Goal: Information Seeking & Learning: Learn about a topic

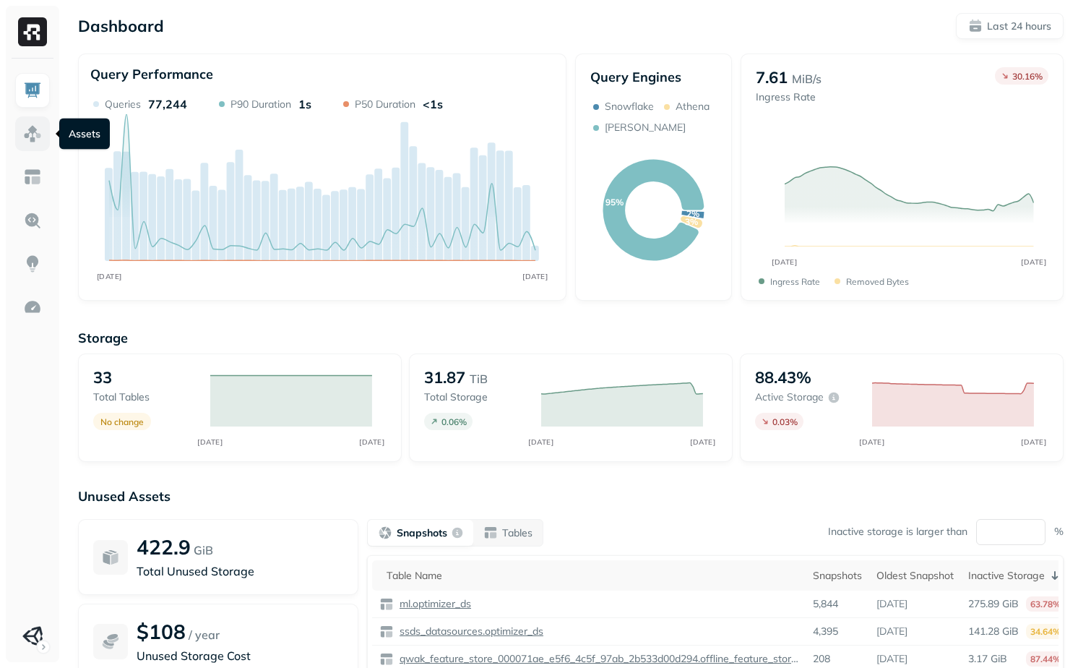
click at [35, 131] on img at bounding box center [32, 133] width 19 height 19
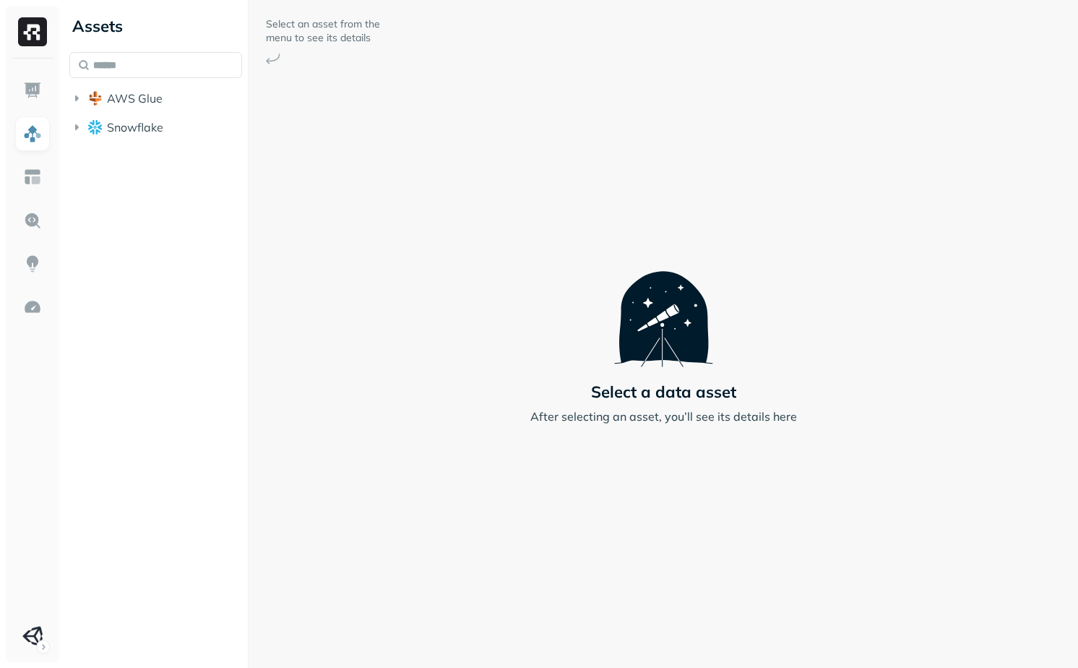
click at [138, 114] on ul "AWS Glue Snowflake" at bounding box center [155, 114] width 173 height 55
click at [138, 109] on button "AWS Glue" at bounding box center [155, 98] width 173 height 23
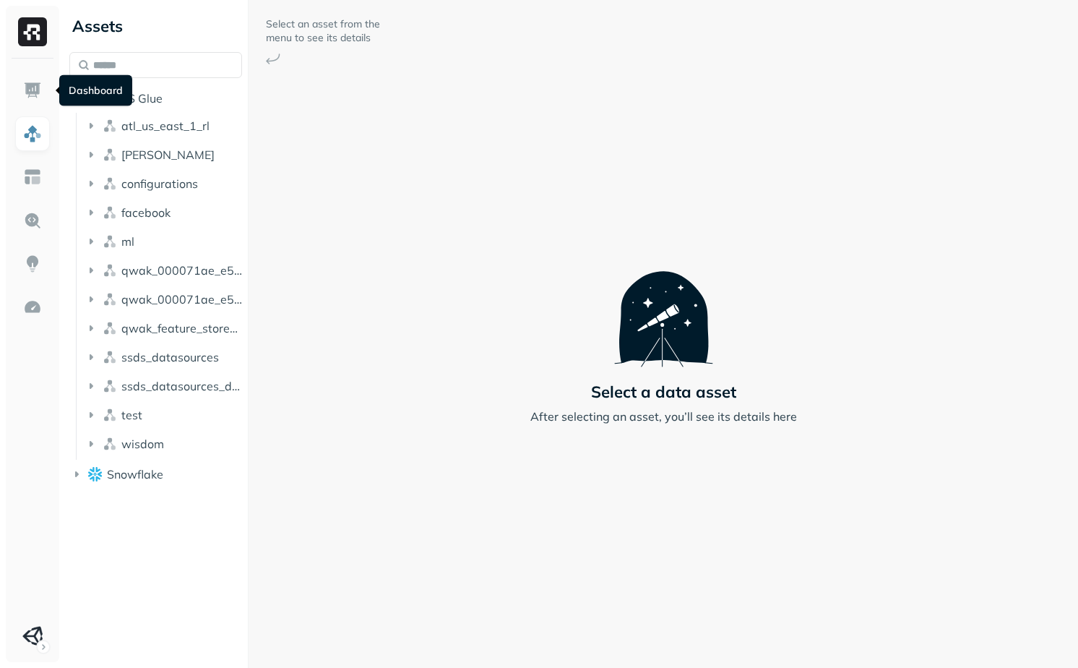
click at [90, 96] on div "Dashboard Dashboard" at bounding box center [95, 90] width 73 height 31
click at [150, 99] on span "AWS Glue" at bounding box center [135, 98] width 56 height 14
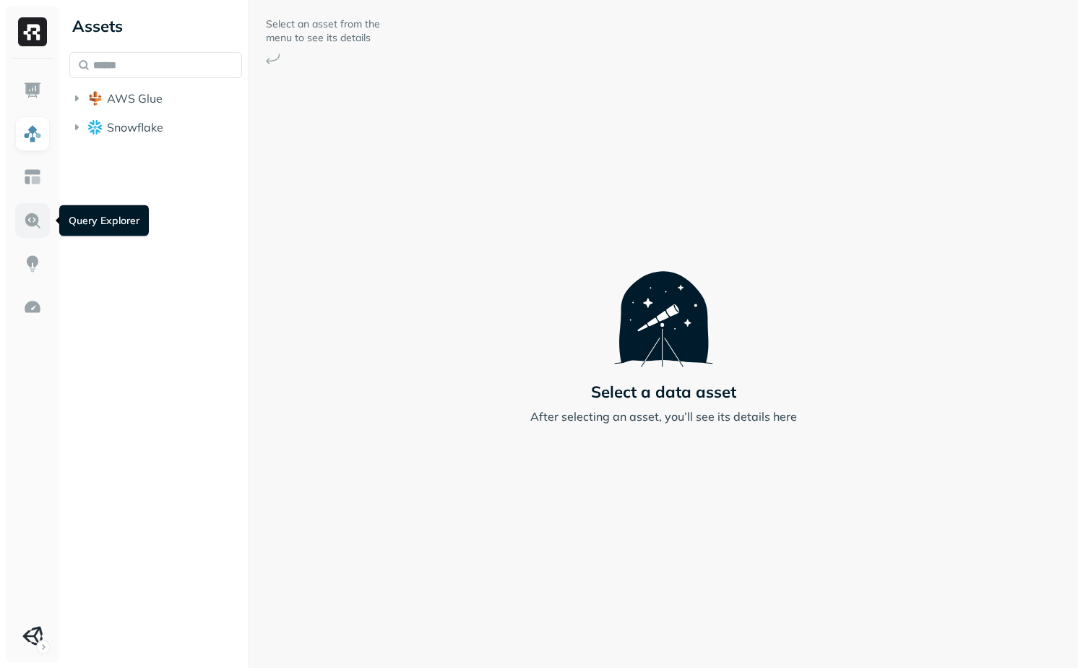
click at [46, 218] on link at bounding box center [32, 220] width 35 height 35
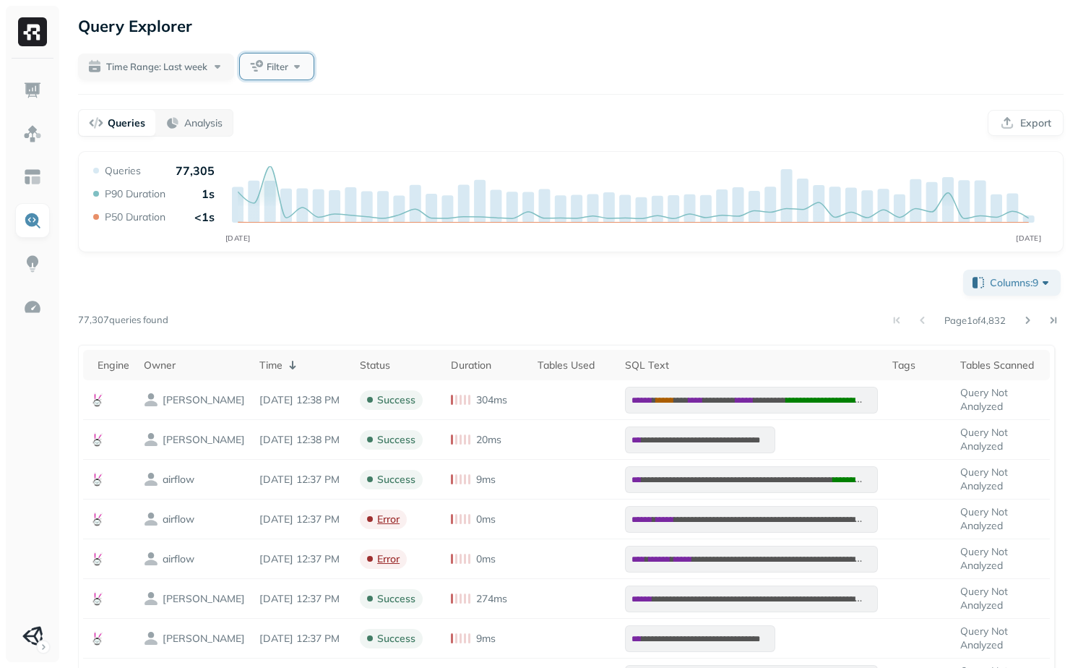
click at [303, 75] on button "Filter" at bounding box center [277, 66] width 74 height 26
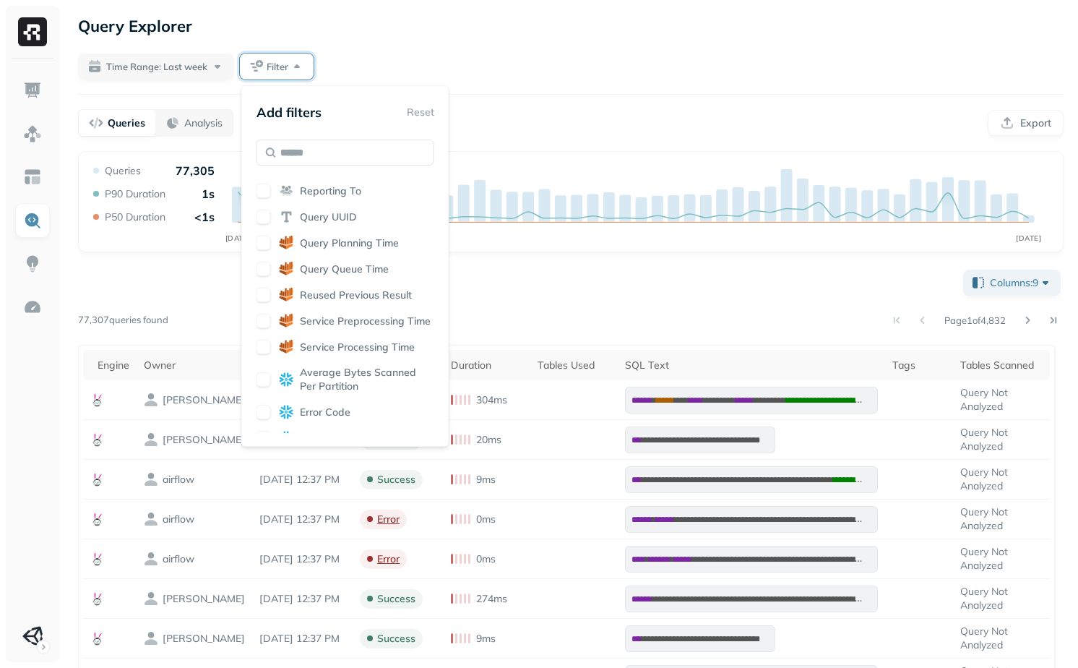
scroll to position [388, 0]
click at [1020, 268] on div "**********" at bounding box center [571, 644] width 986 height 754
click at [1020, 274] on button "Columns: 9" at bounding box center [1012, 283] width 98 height 26
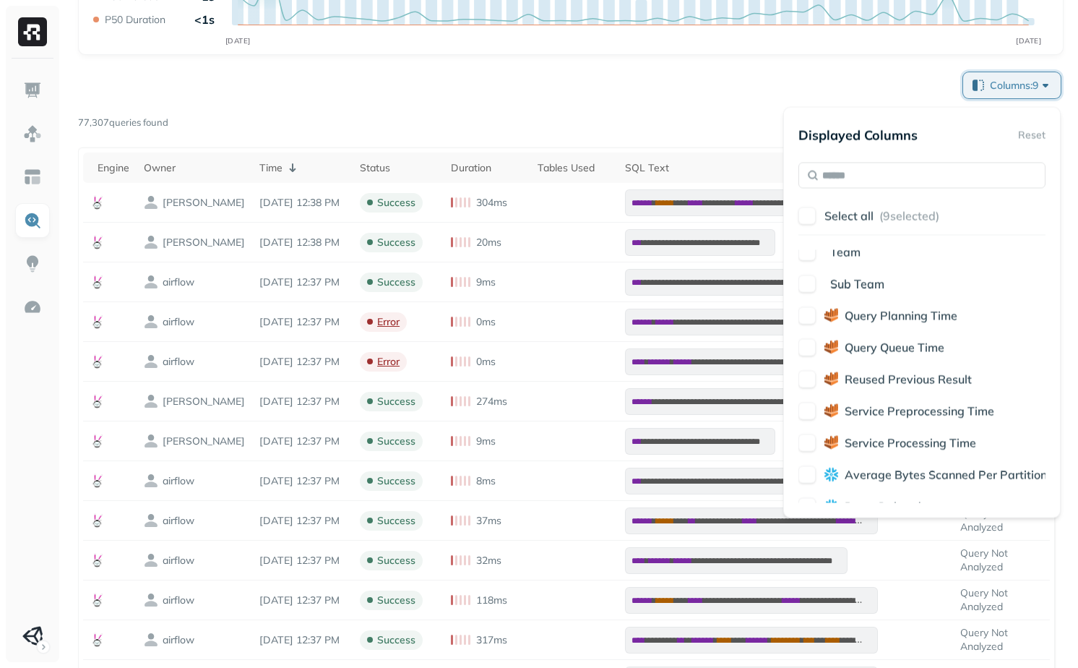
scroll to position [534, 0]
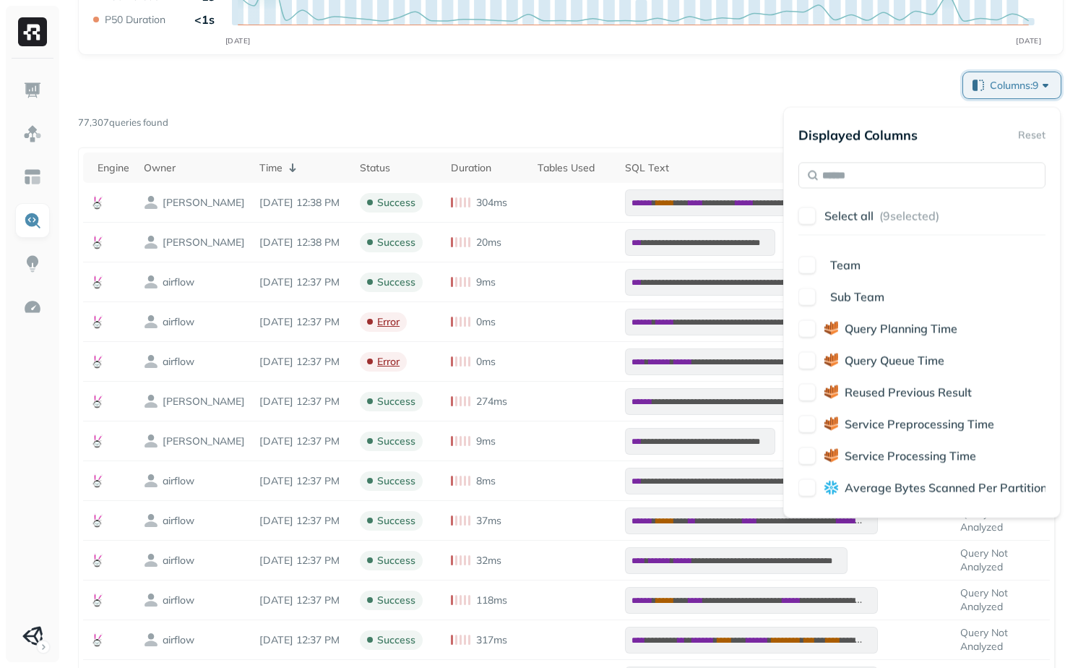
click at [910, 357] on span "Query Queue Time" at bounding box center [895, 360] width 100 height 14
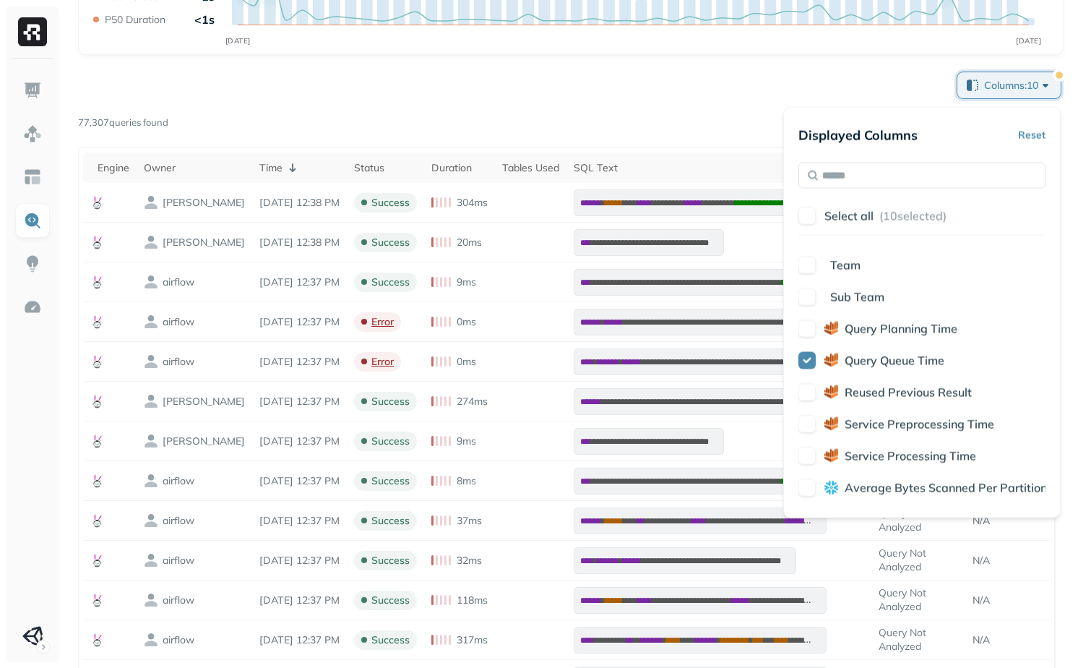
click at [910, 332] on span "Query Planning Time" at bounding box center [901, 329] width 113 height 14
click at [896, 382] on div "Engine Owner Time Status Duration Tables Used SQL Text Tags Tables Scanned Asse…" at bounding box center [922, 376] width 247 height 253
click at [896, 400] on p "Reused Previous Result" at bounding box center [908, 392] width 127 height 17
click at [894, 426] on span "Service Preprocessing Time" at bounding box center [920, 424] width 150 height 14
click at [885, 457] on span "Service Processing Time" at bounding box center [911, 456] width 132 height 14
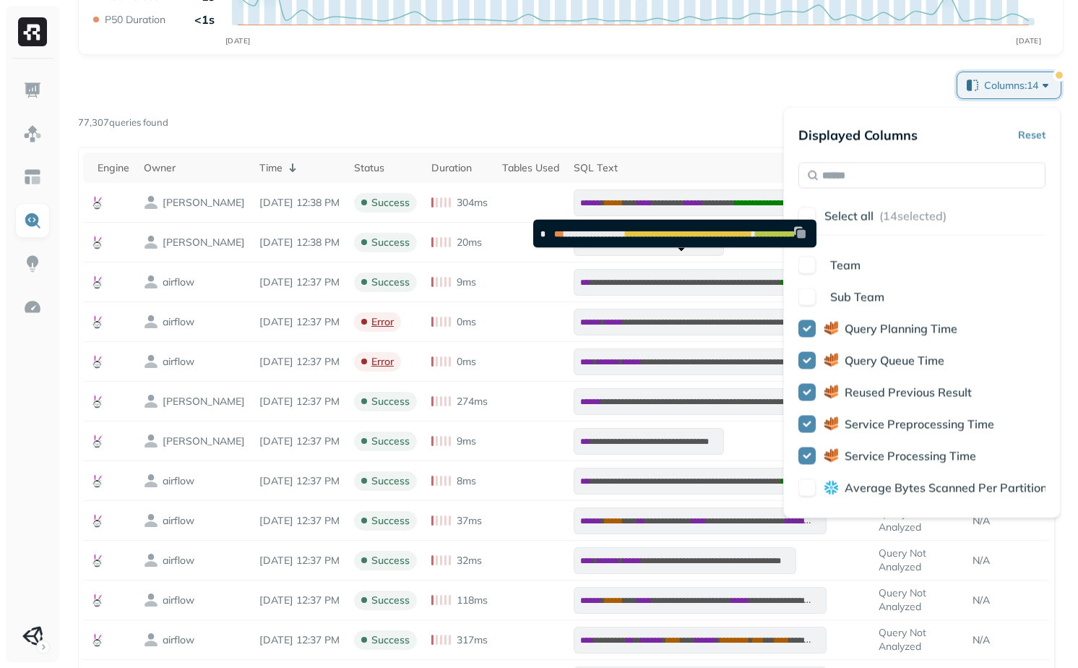
click at [688, 108] on div "**********" at bounding box center [571, 446] width 986 height 754
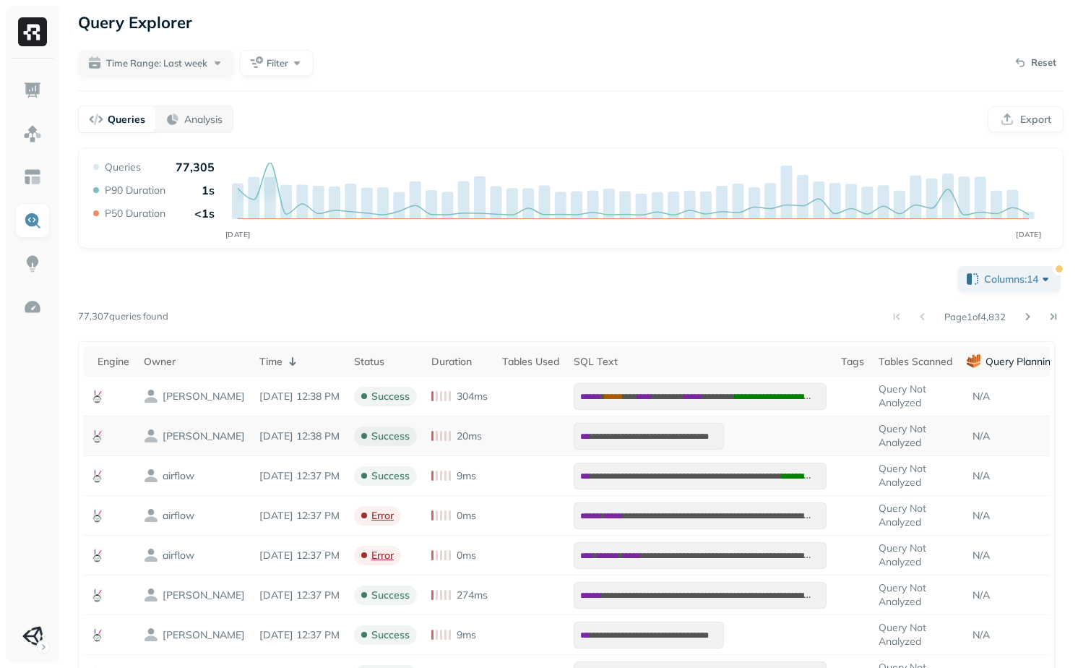
scroll to position [0, 0]
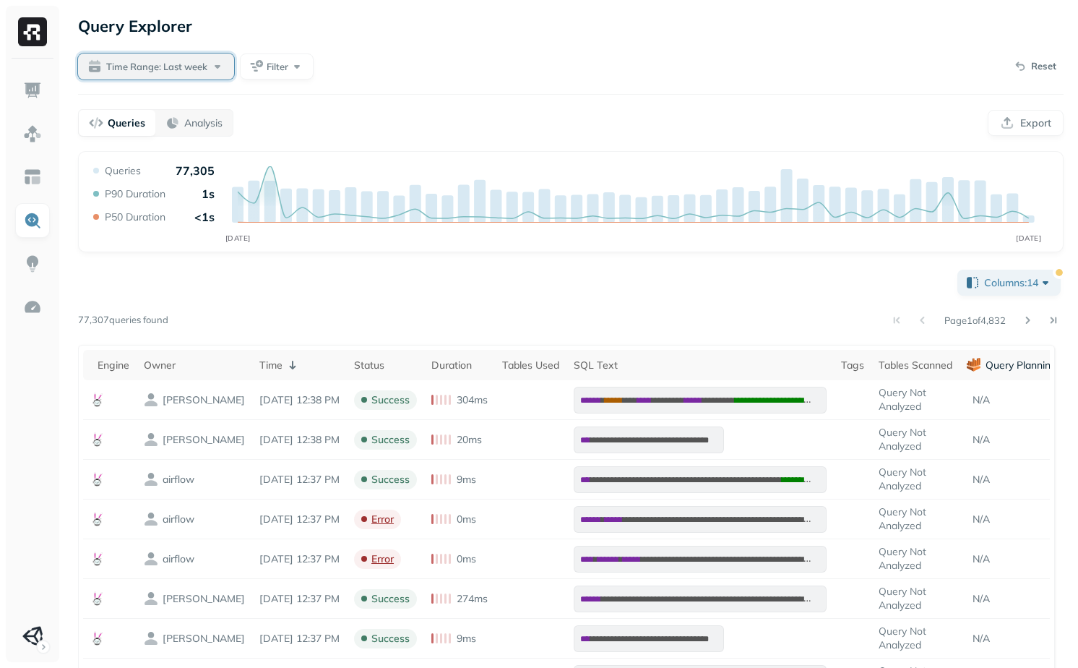
click at [203, 67] on span "Time Range: Last week" at bounding box center [156, 67] width 101 height 14
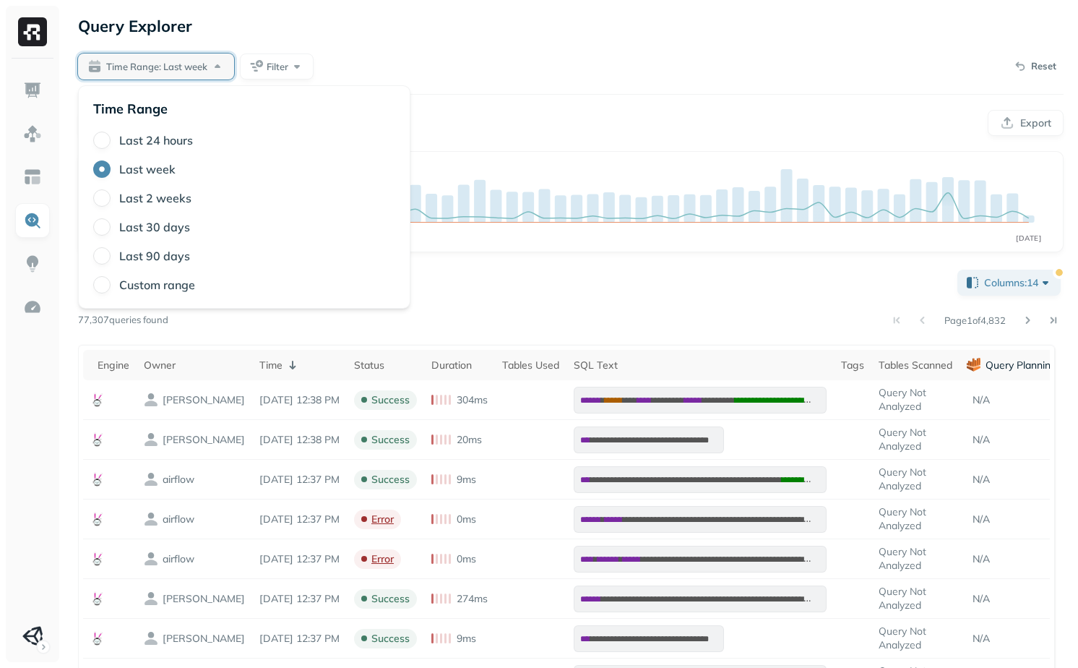
click at [278, 49] on div "**********" at bounding box center [571, 516] width 1015 height 1033
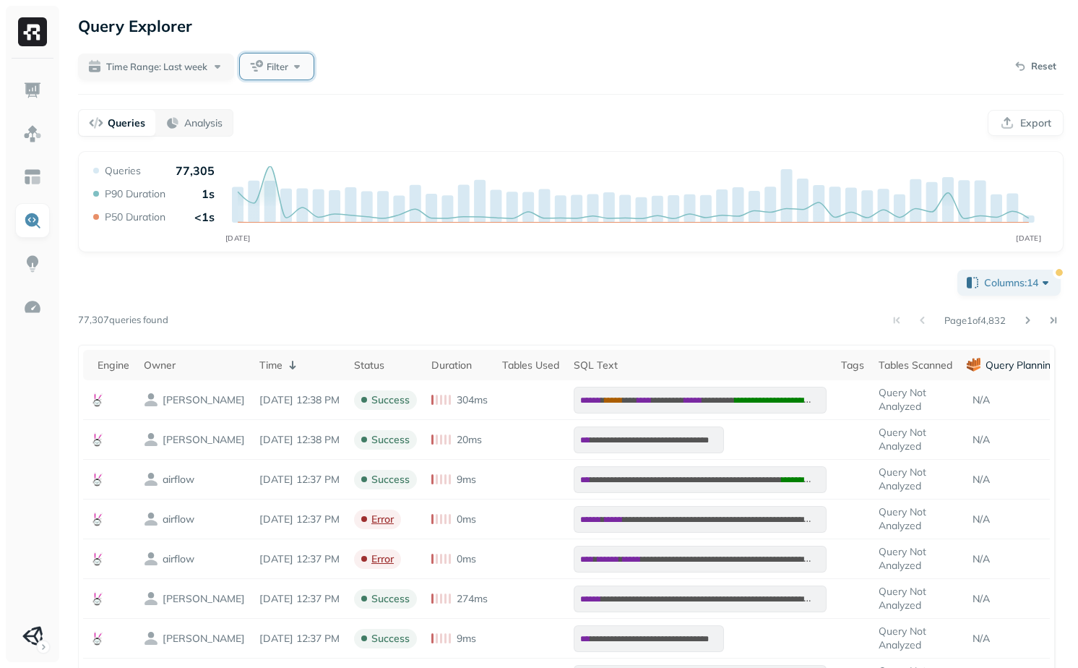
click at [278, 69] on span "Filter" at bounding box center [278, 67] width 22 height 14
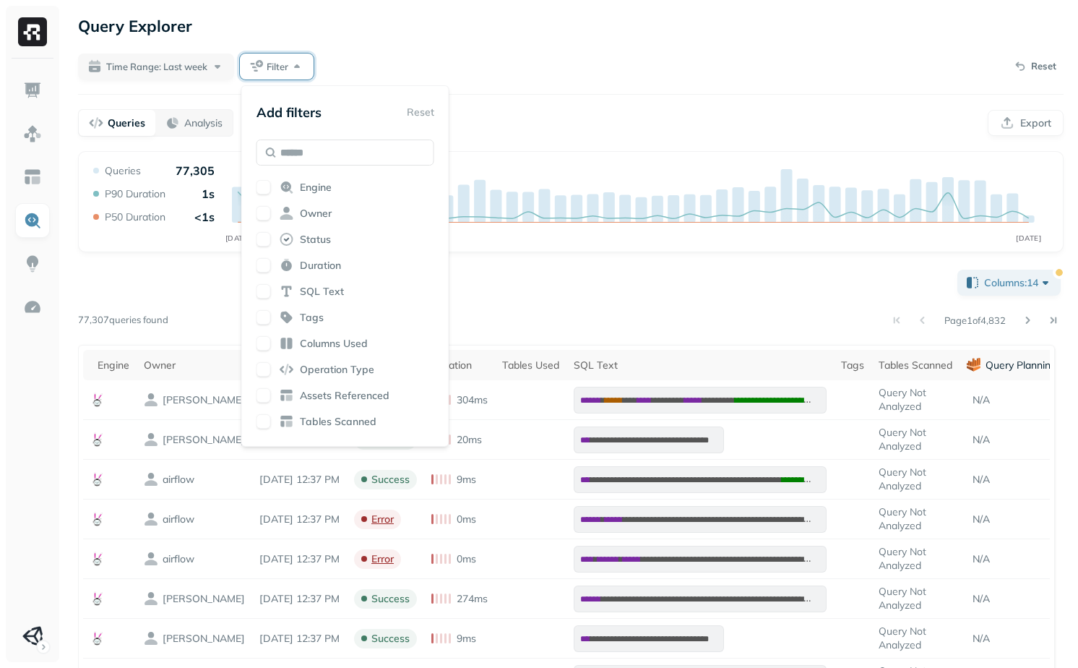
click at [303, 176] on div "Add filters Reset Engine Owner Status Duration SQL Text Tags Columns Used Opera…" at bounding box center [346, 266] width 178 height 334
click at [303, 183] on span "Engine" at bounding box center [316, 188] width 32 height 14
click at [224, 265] on div "**********" at bounding box center [571, 585] width 986 height 869
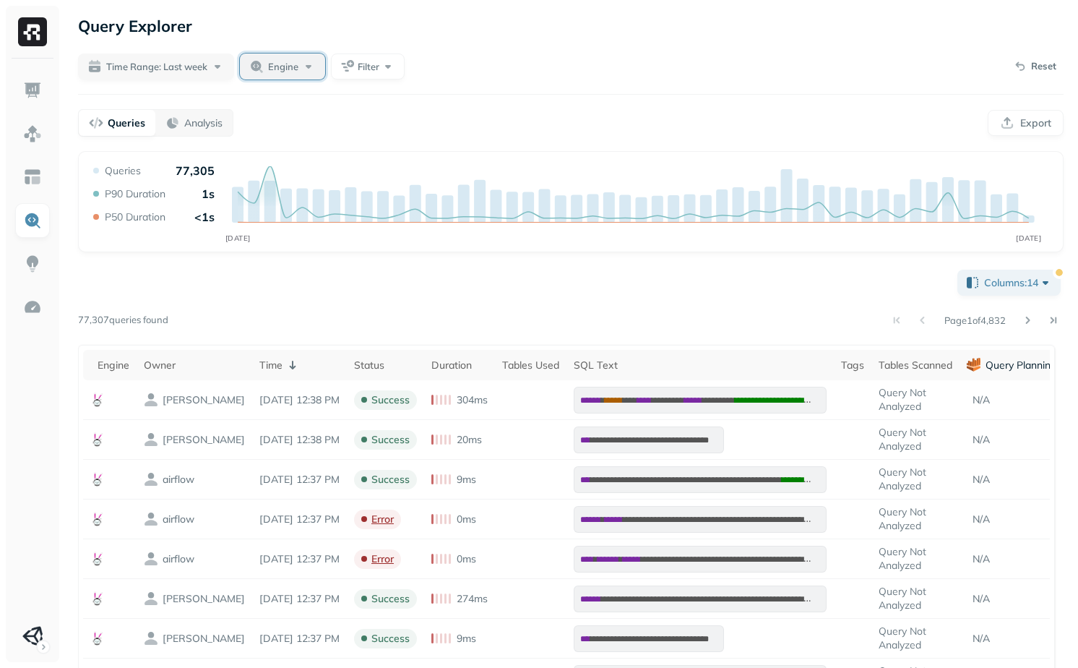
click at [263, 66] on button "Engine" at bounding box center [282, 66] width 85 height 26
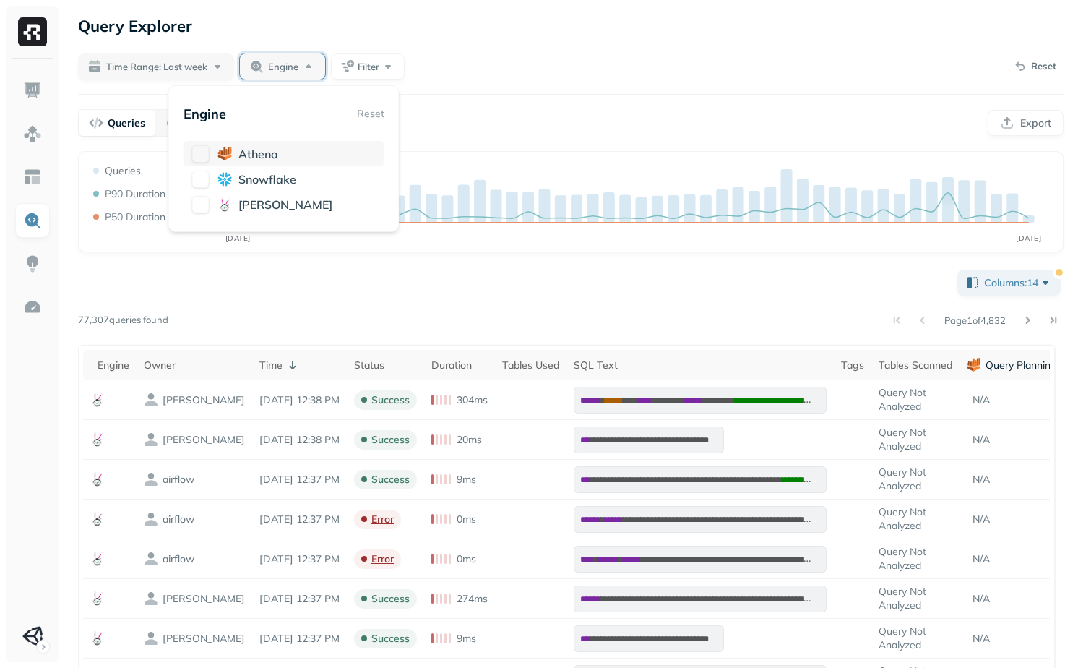
click at [262, 158] on span "athena" at bounding box center [258, 154] width 40 height 14
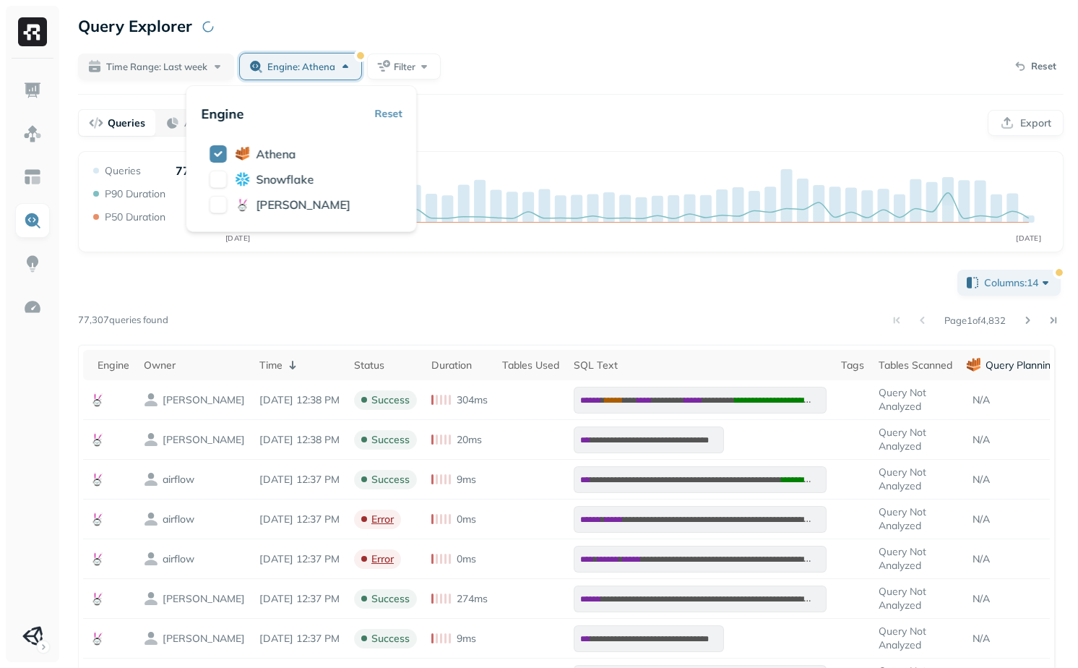
click at [377, 334] on div "**********" at bounding box center [571, 644] width 986 height 754
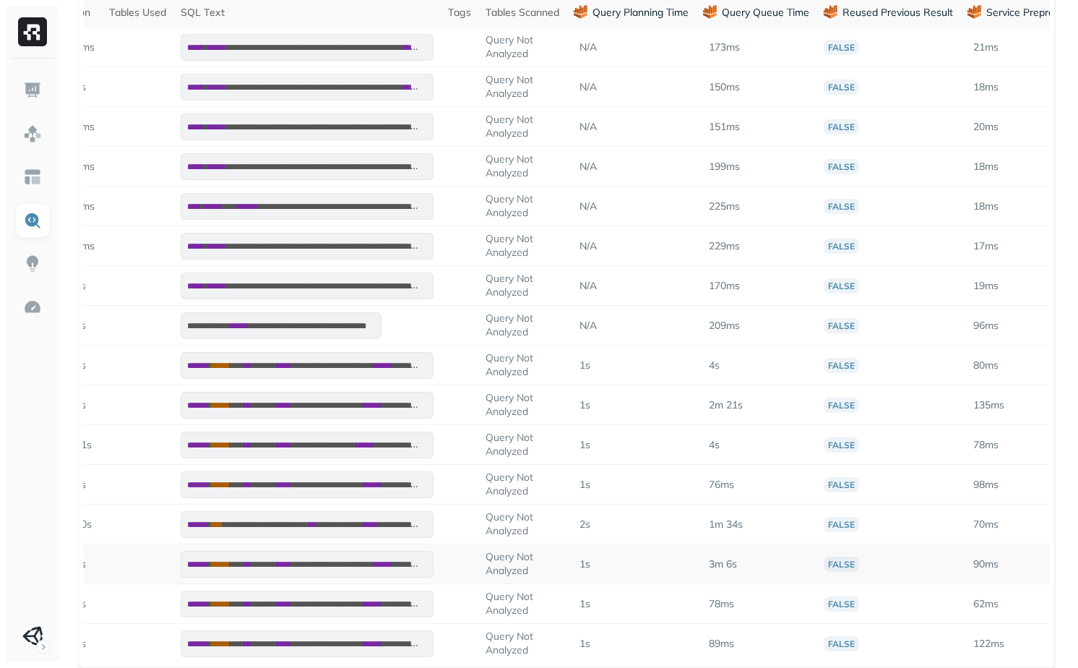
scroll to position [366, 0]
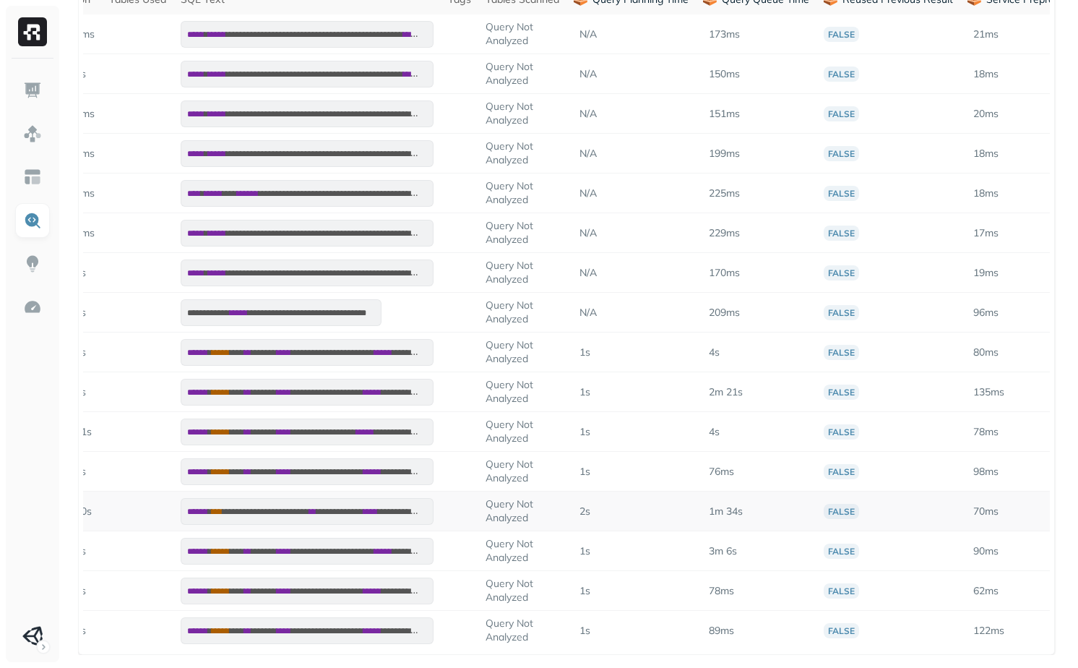
drag, startPoint x: 612, startPoint y: 521, endPoint x: 635, endPoint y: 521, distance: 22.4
click at [631, 521] on td "2s" at bounding box center [631, 511] width 129 height 40
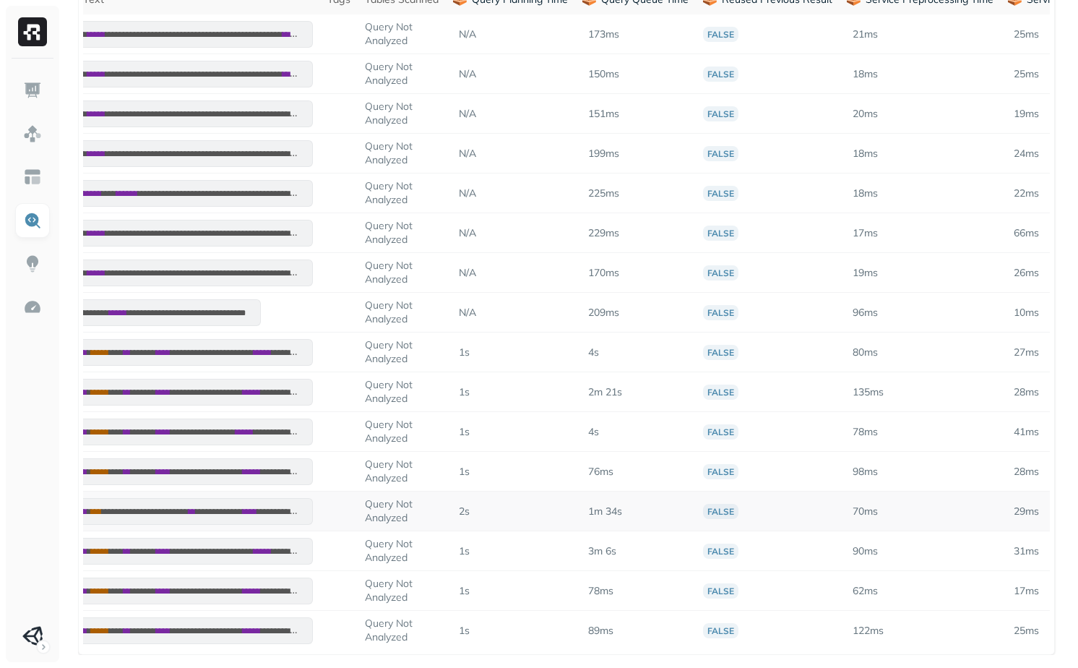
scroll to position [0, 525]
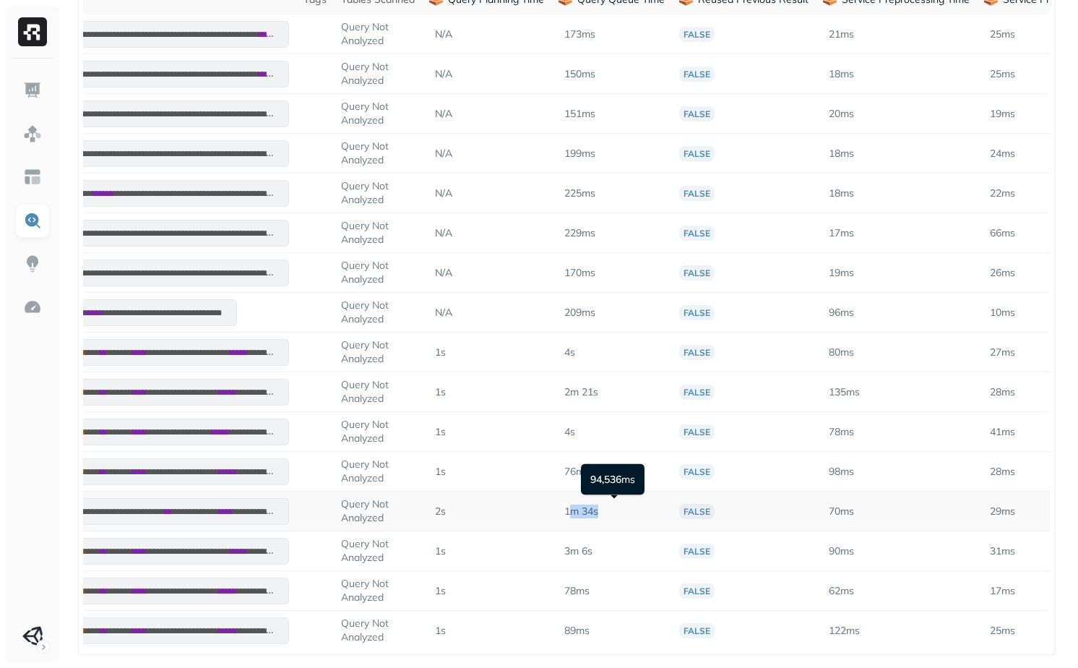
drag, startPoint x: 592, startPoint y: 520, endPoint x: 603, endPoint y: 505, distance: 19.1
click at [603, 505] on td "1m 34s" at bounding box center [611, 511] width 121 height 40
click at [598, 505] on p "1m 34s" at bounding box center [581, 511] width 34 height 14
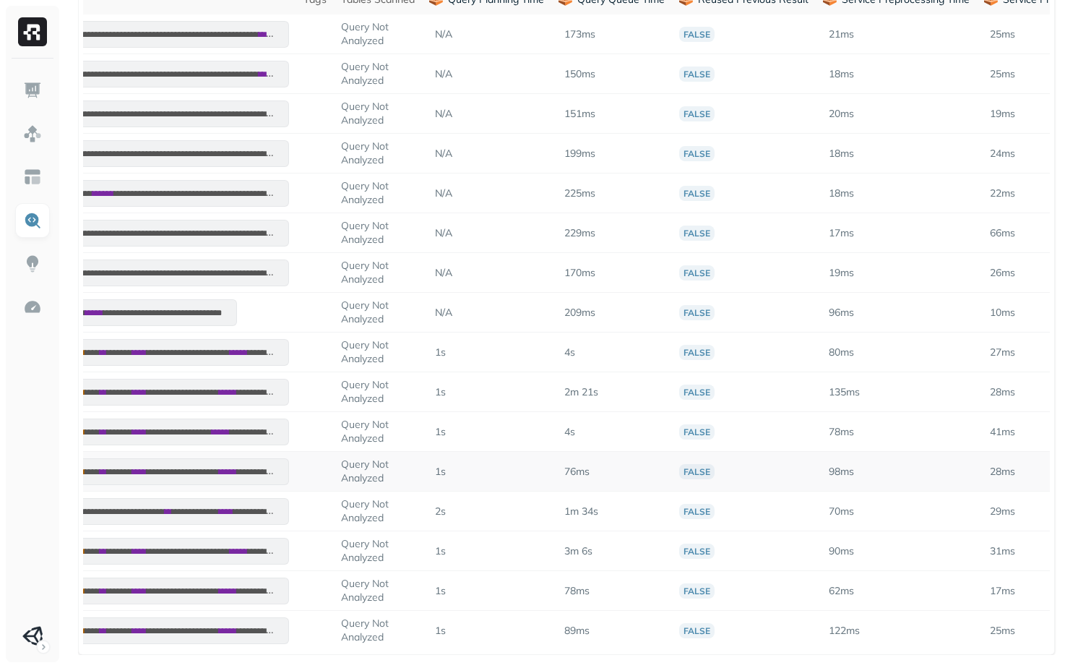
click at [603, 486] on td "76ms" at bounding box center [611, 472] width 121 height 40
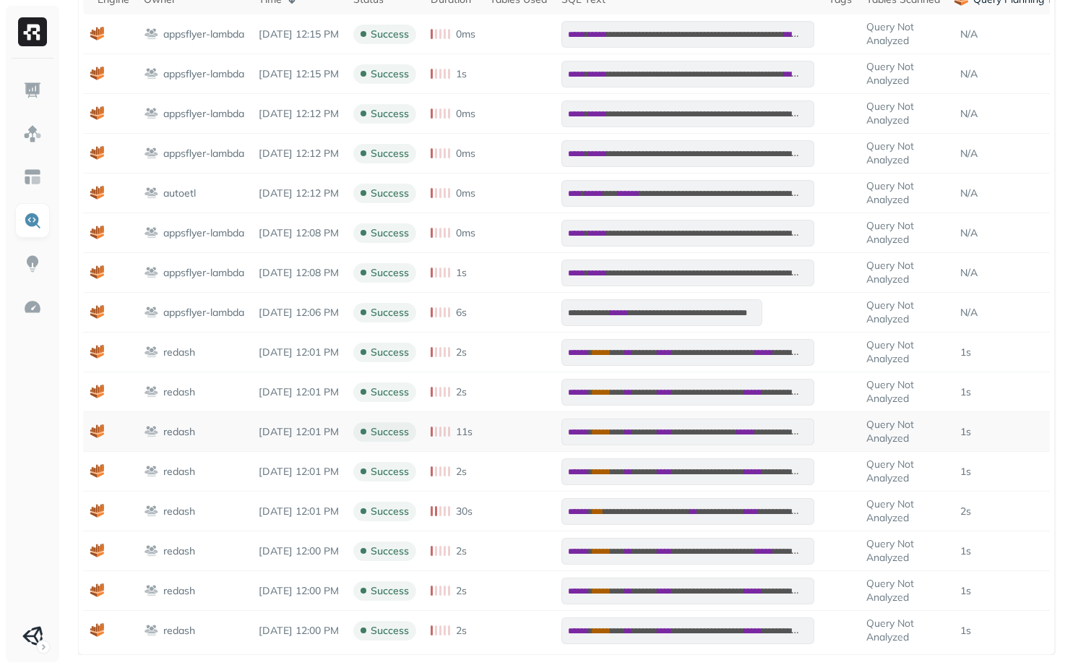
scroll to position [0, 0]
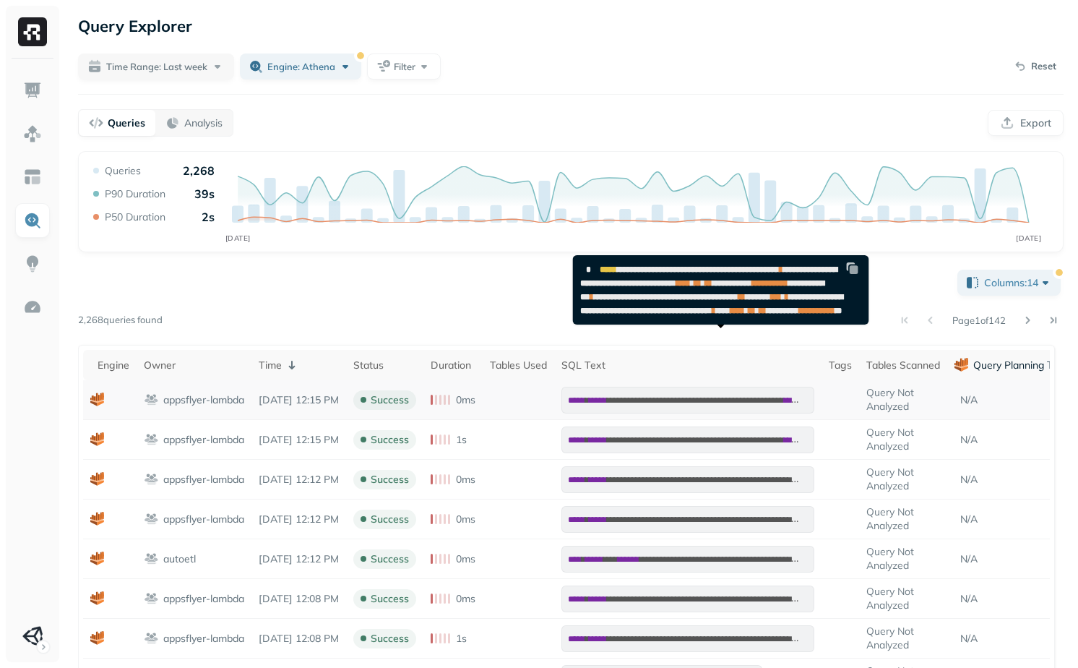
click at [799, 315] on span "**********" at bounding box center [817, 310] width 36 height 9
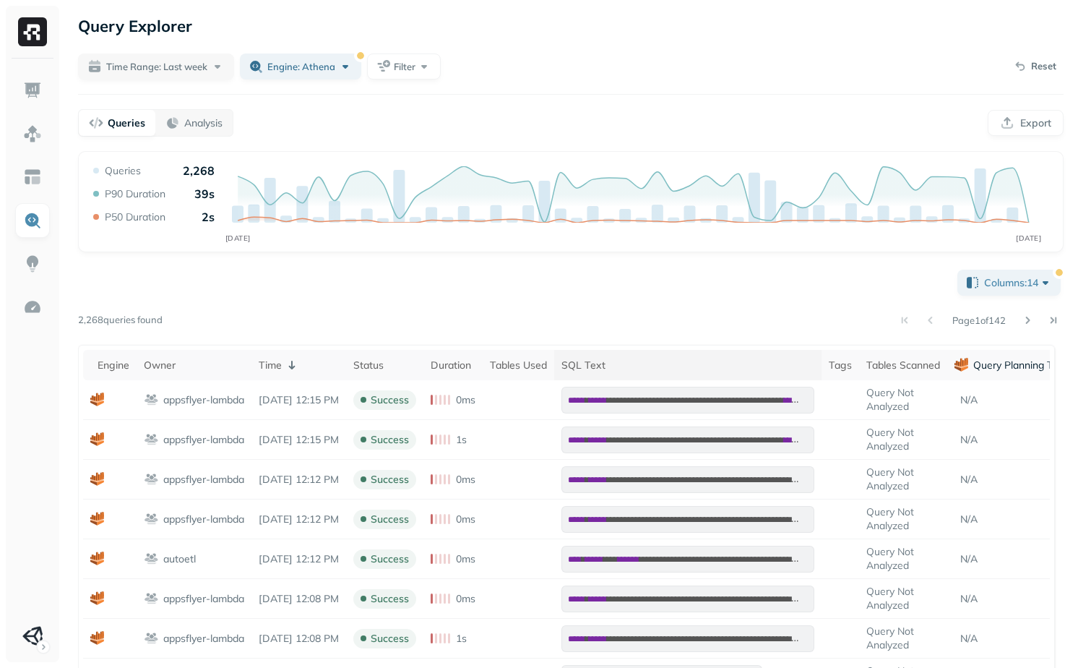
click at [636, 361] on div "SQL Text" at bounding box center [688, 365] width 253 height 14
click at [634, 356] on div "SQL Text ( 2 )" at bounding box center [688, 364] width 253 height 17
click at [298, 352] on th "Time ( 1 )" at bounding box center [299, 365] width 95 height 30
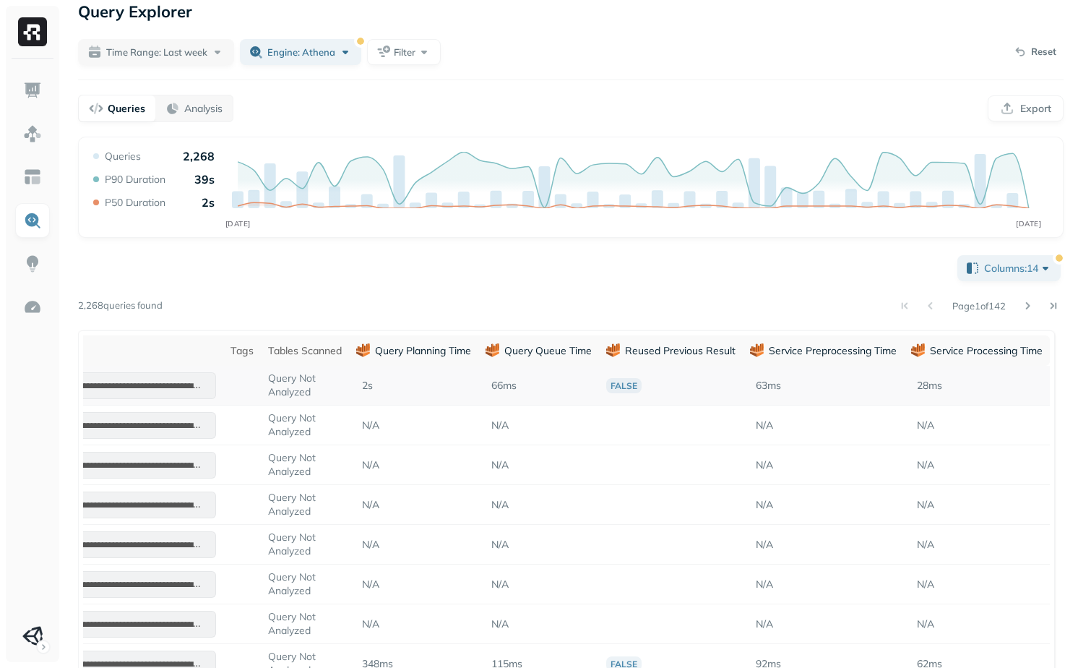
scroll to position [7, 0]
